Goal: Task Accomplishment & Management: Manage account settings

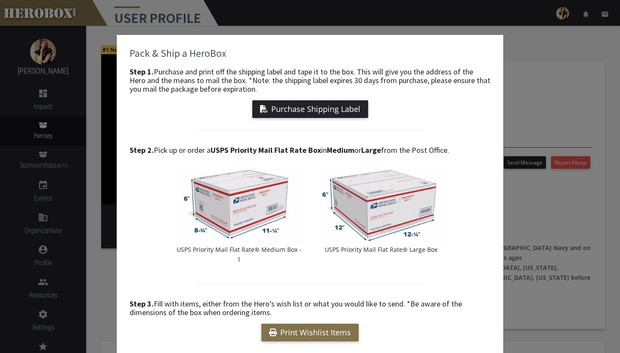
scroll to position [138, 0]
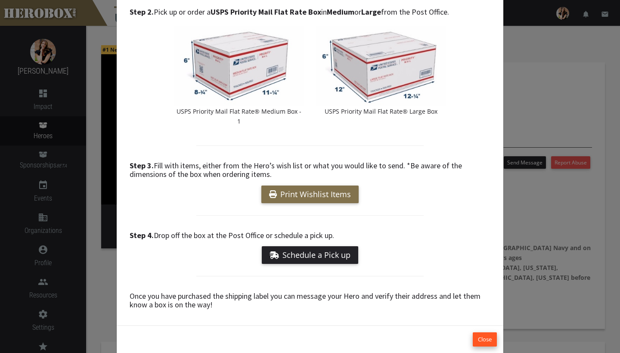
click at [482, 333] on button "Close" at bounding box center [485, 340] width 24 height 14
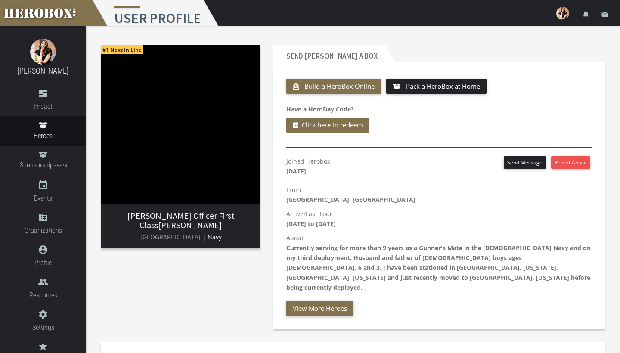
click at [563, 12] on img at bounding box center [563, 13] width 13 height 13
click at [536, 39] on link "launch View Admin" at bounding box center [538, 37] width 78 height 19
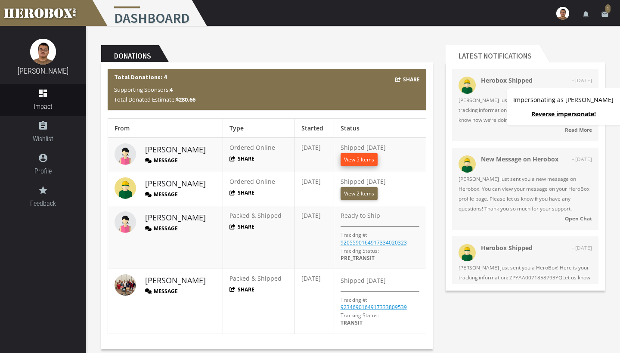
click at [362, 162] on button "View 5 Items" at bounding box center [359, 159] width 37 height 12
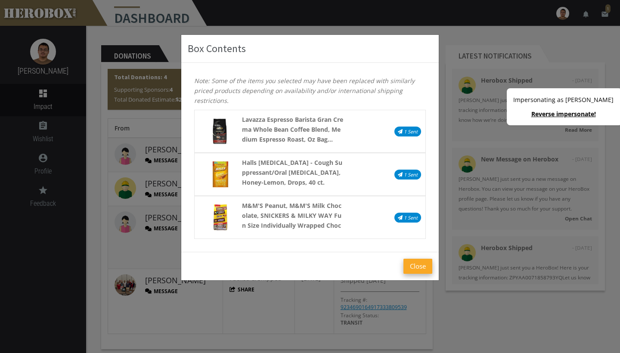
click at [418, 266] on button "Close" at bounding box center [418, 266] width 29 height 15
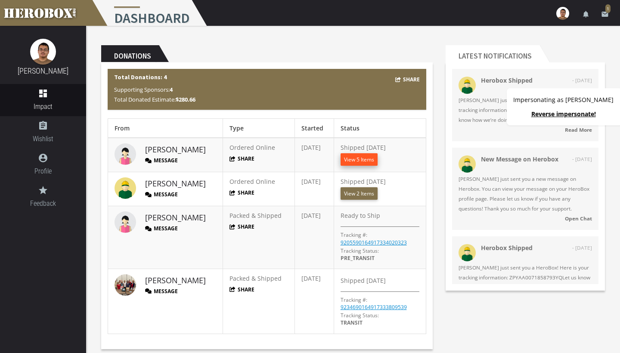
click at [362, 160] on button "View 5 Items" at bounding box center [359, 159] width 37 height 12
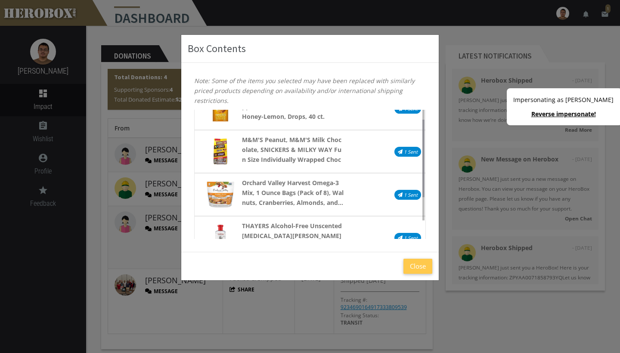
scroll to position [86, 0]
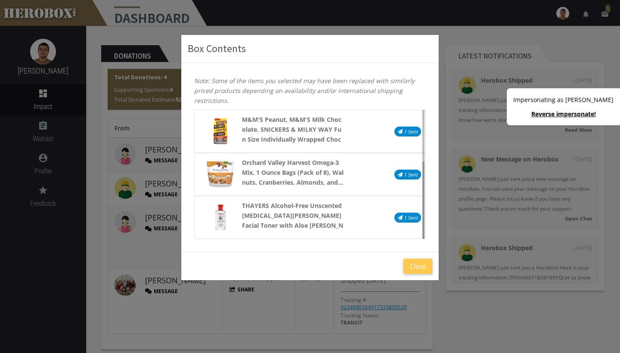
drag, startPoint x: 424, startPoint y: 125, endPoint x: 426, endPoint y: 219, distance: 94.8
click at [426, 219] on div "Lavazza Espresso Barista Gran Crema Whole Bean Coffee Blend, Medium Espresso Ro…" at bounding box center [310, 174] width 245 height 129
click at [415, 270] on button "Close" at bounding box center [418, 266] width 29 height 15
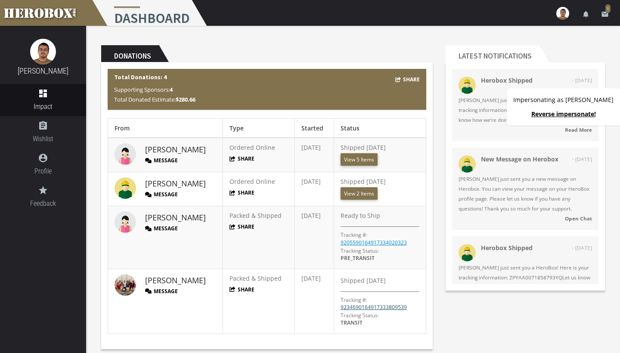
click at [351, 309] on link "9234690164917333809539" at bounding box center [374, 307] width 66 height 7
click at [390, 243] on link "9205590164917334020323" at bounding box center [374, 242] width 66 height 7
click at [359, 195] on button "View 2 Items" at bounding box center [359, 193] width 37 height 12
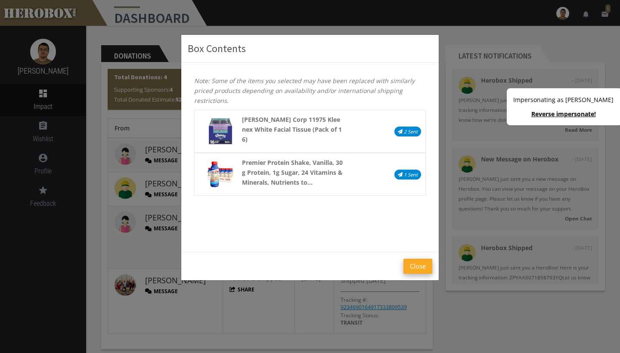
click at [414, 267] on button "Close" at bounding box center [418, 266] width 29 height 15
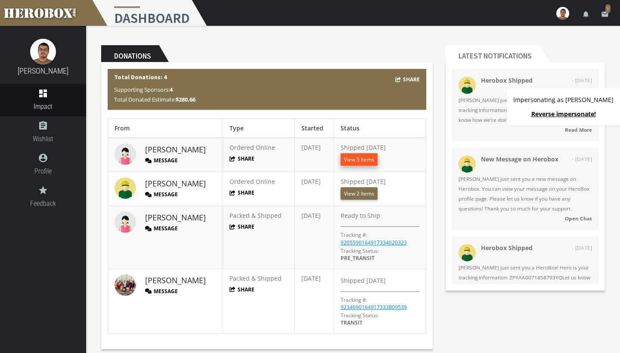
click at [357, 160] on button "View 5 Items" at bounding box center [359, 159] width 37 height 12
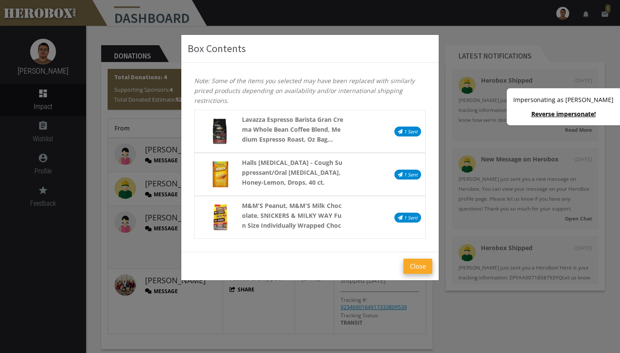
click at [418, 267] on button "Close" at bounding box center [418, 266] width 29 height 15
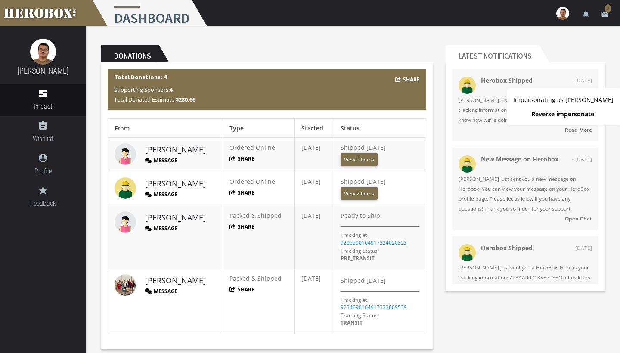
click at [517, 2] on div "menu Dashboard settings Settings lock Logout notifications email 1" at bounding box center [310, 13] width 620 height 26
click at [551, 113] on link "Reverse impersonate!" at bounding box center [564, 114] width 65 height 8
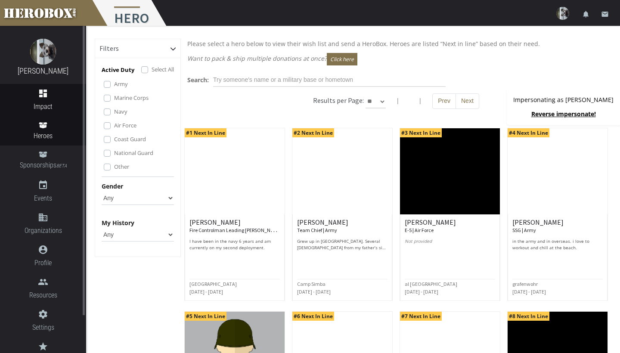
click at [40, 94] on icon "dashboard" at bounding box center [43, 93] width 86 height 10
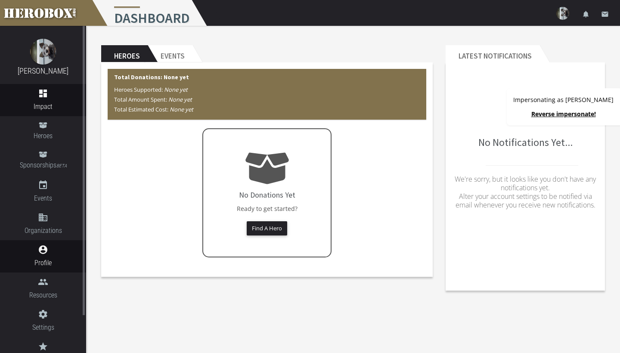
click at [50, 250] on icon "account_circle" at bounding box center [43, 250] width 86 height 10
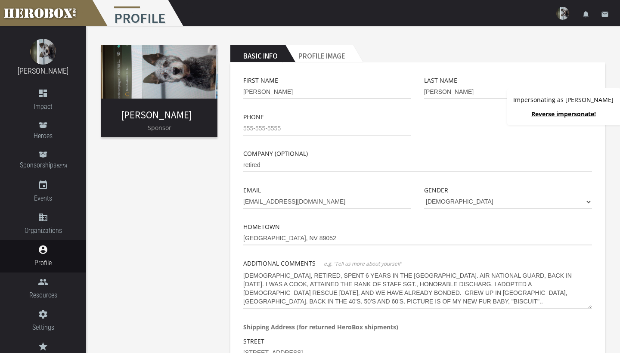
click at [613, 152] on div "JOE FAY Sponsor Basic Info Profile Image First Name JOE Last Name FAY Phone Com…" at bounding box center [353, 296] width 534 height 541
click at [559, 116] on link "Reverse impersonate!" at bounding box center [564, 114] width 65 height 8
